Goal: Check status: Check status

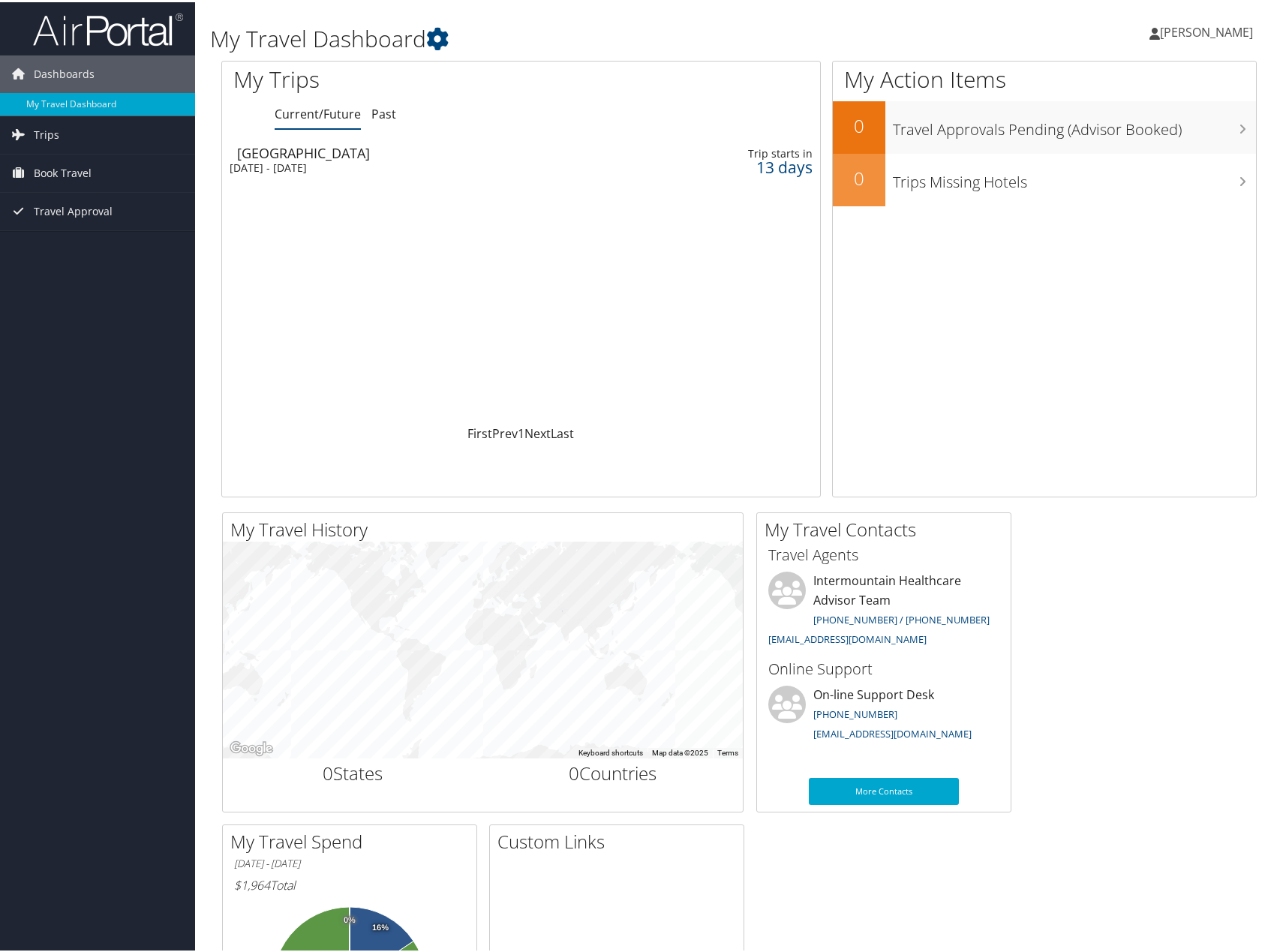
click at [604, 171] on div "[DATE] - [DATE]" at bounding box center [418, 166] width 377 height 14
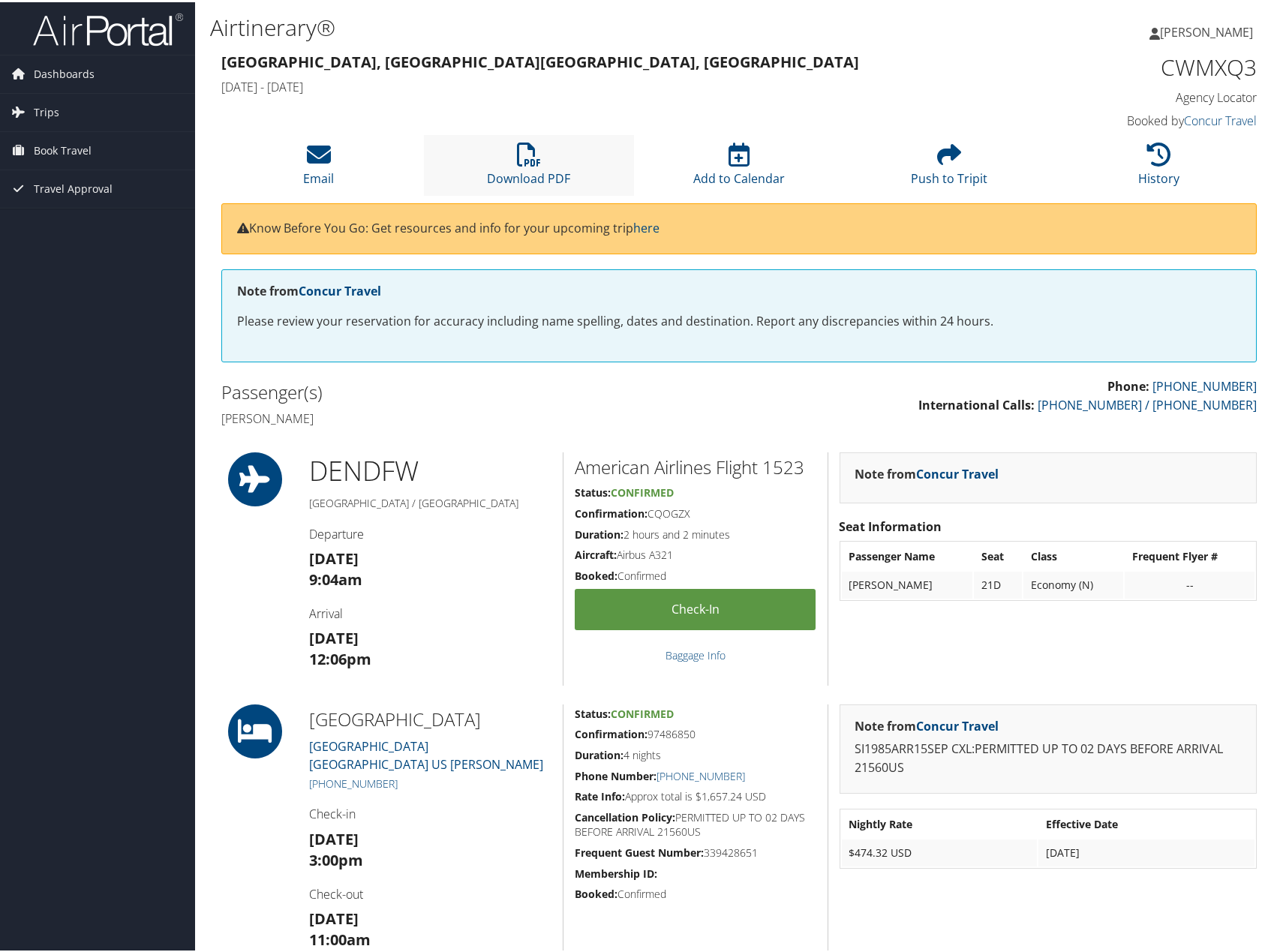
click at [590, 180] on li "Download PDF" at bounding box center [529, 163] width 210 height 61
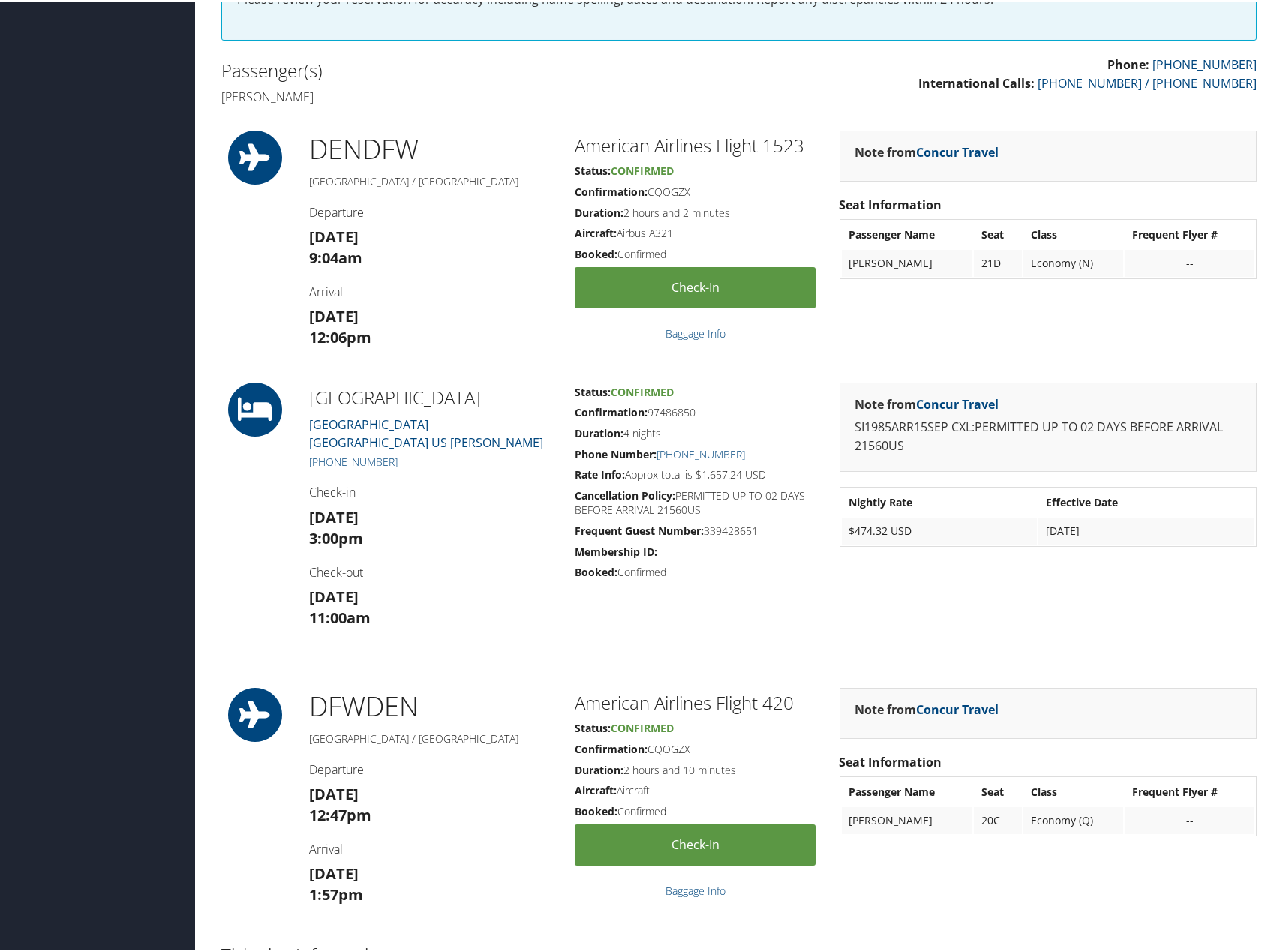
scroll to position [150, 0]
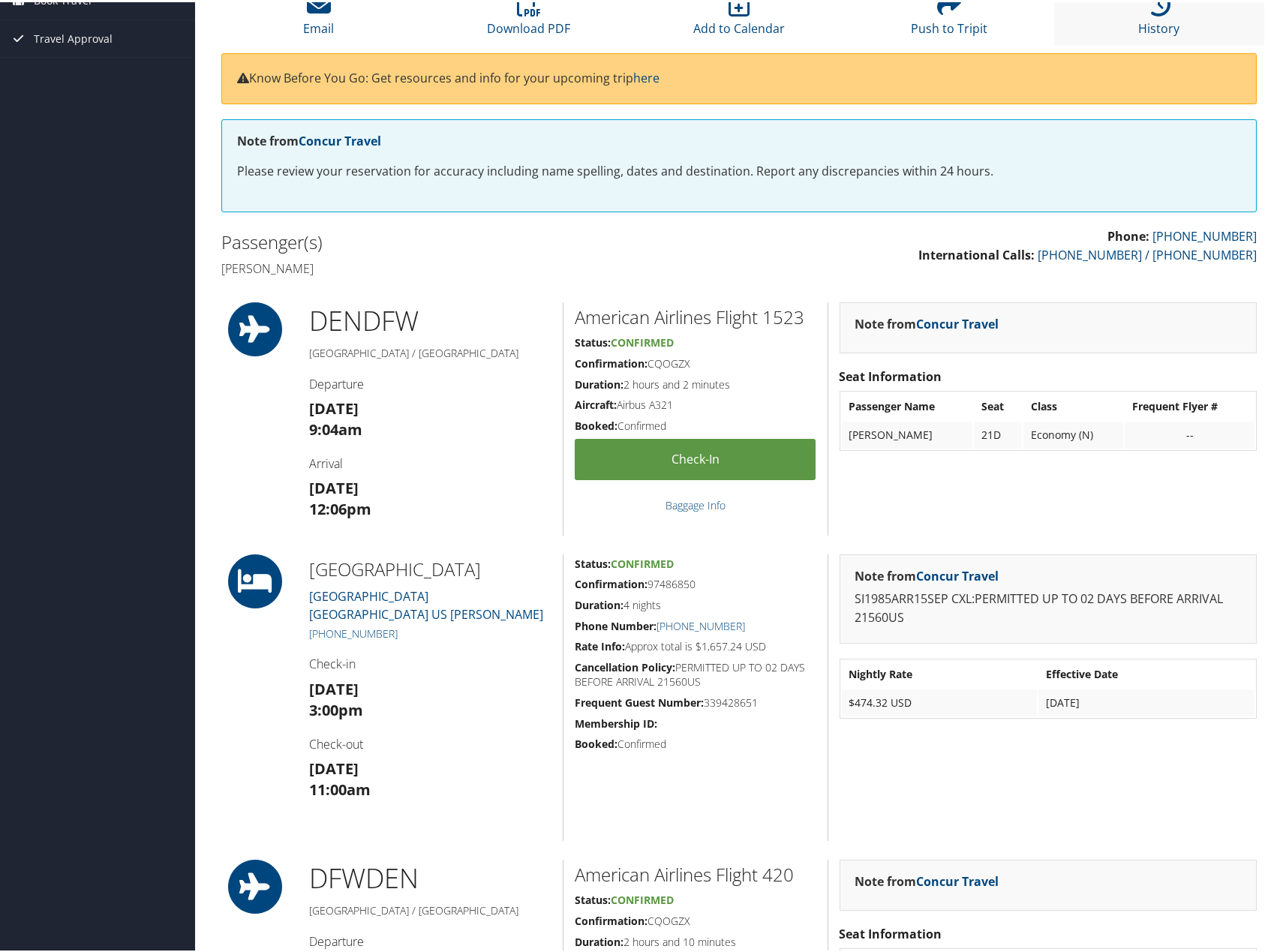
click at [1182, 25] on li "History" at bounding box center [1160, 13] width 210 height 61
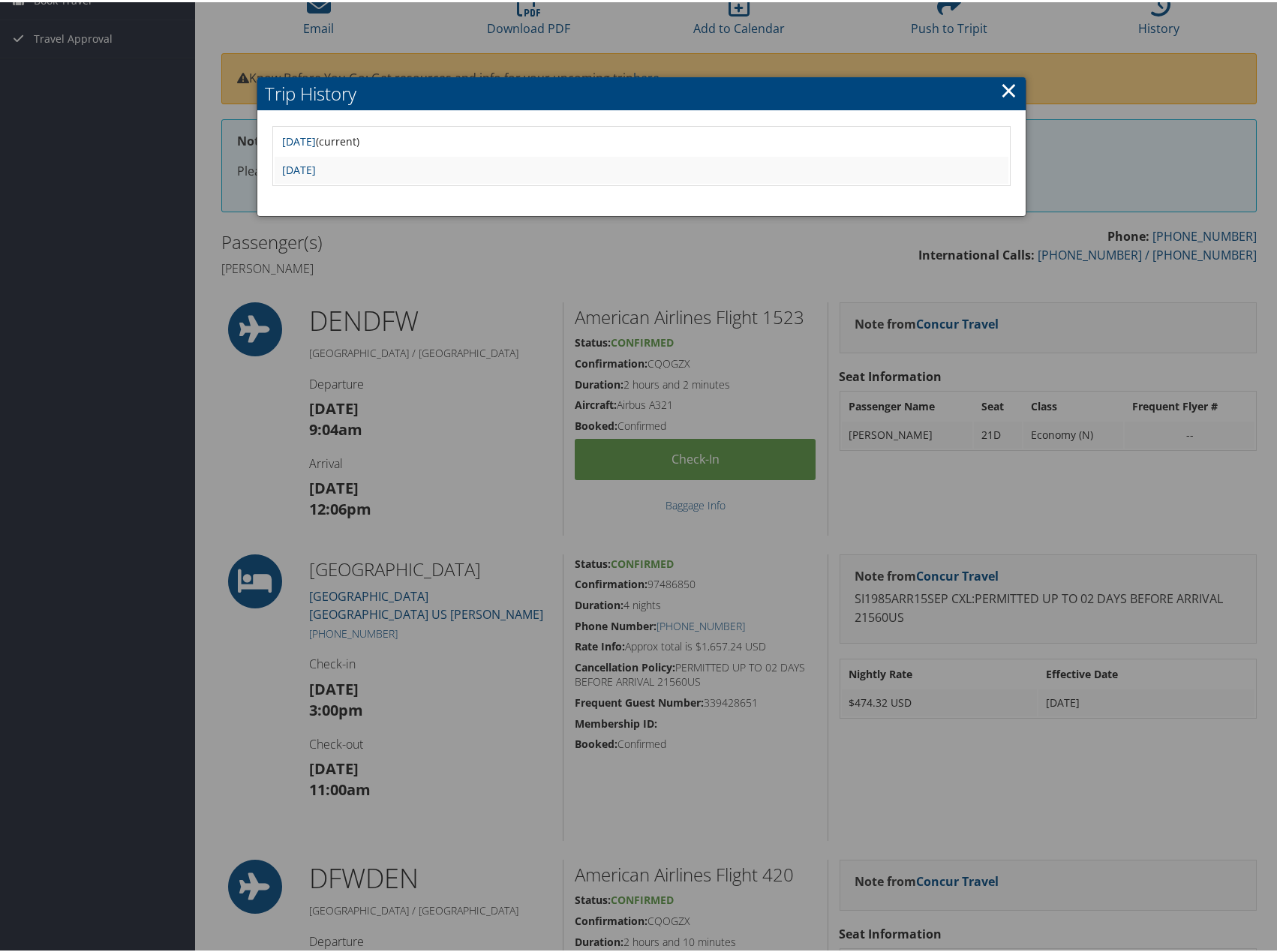
click at [1014, 86] on h2 "Trip History" at bounding box center [642, 91] width 768 height 33
click at [1003, 89] on link "×" at bounding box center [1009, 87] width 18 height 30
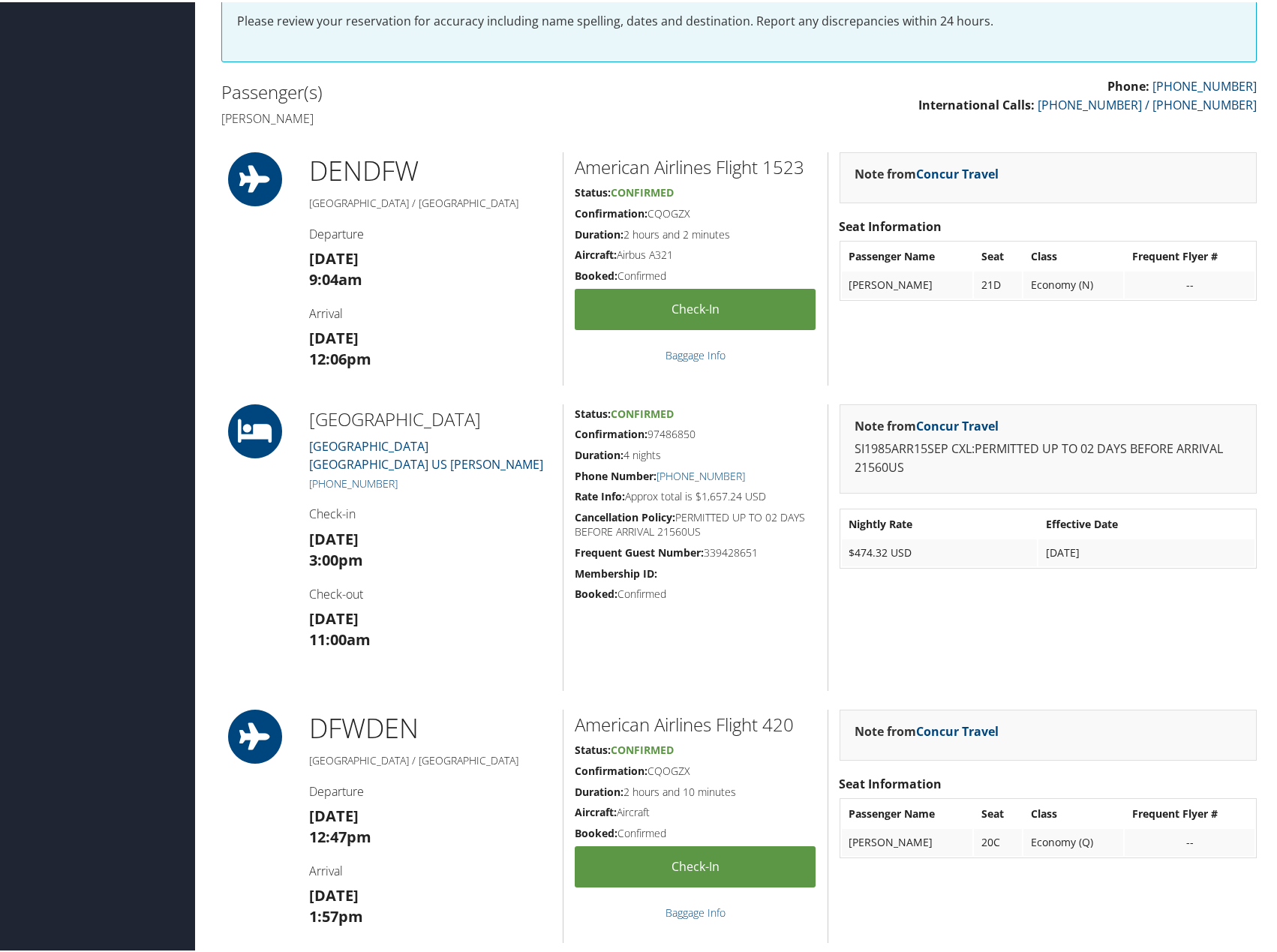
scroll to position [0, 0]
